Goal: Register for event/course

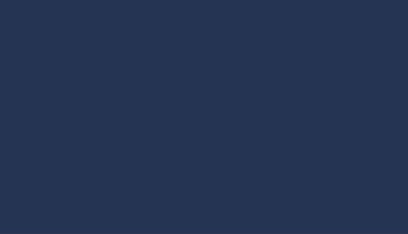
scroll to position [95, 0]
click at [206, 99] on div at bounding box center [203, 100] width 369 height 208
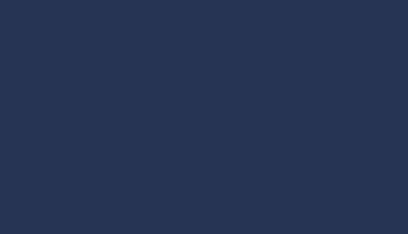
scroll to position [84, 0]
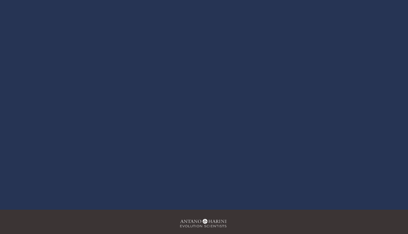
click at [205, 80] on div at bounding box center [203, 78] width 369 height 208
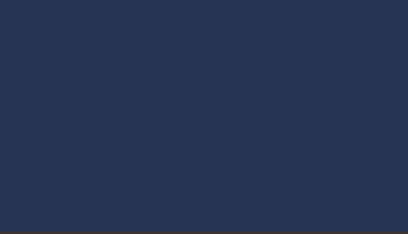
scroll to position [91, 0]
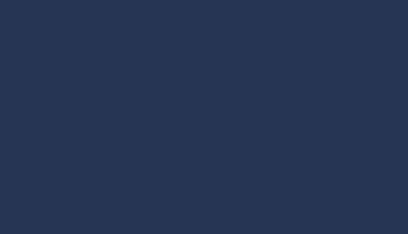
click at [200, 124] on div at bounding box center [203, 128] width 369 height 208
click at [202, 107] on div at bounding box center [203, 106] width 369 height 208
click at [198, 108] on div at bounding box center [203, 113] width 369 height 208
